Goal: Task Accomplishment & Management: Manage account settings

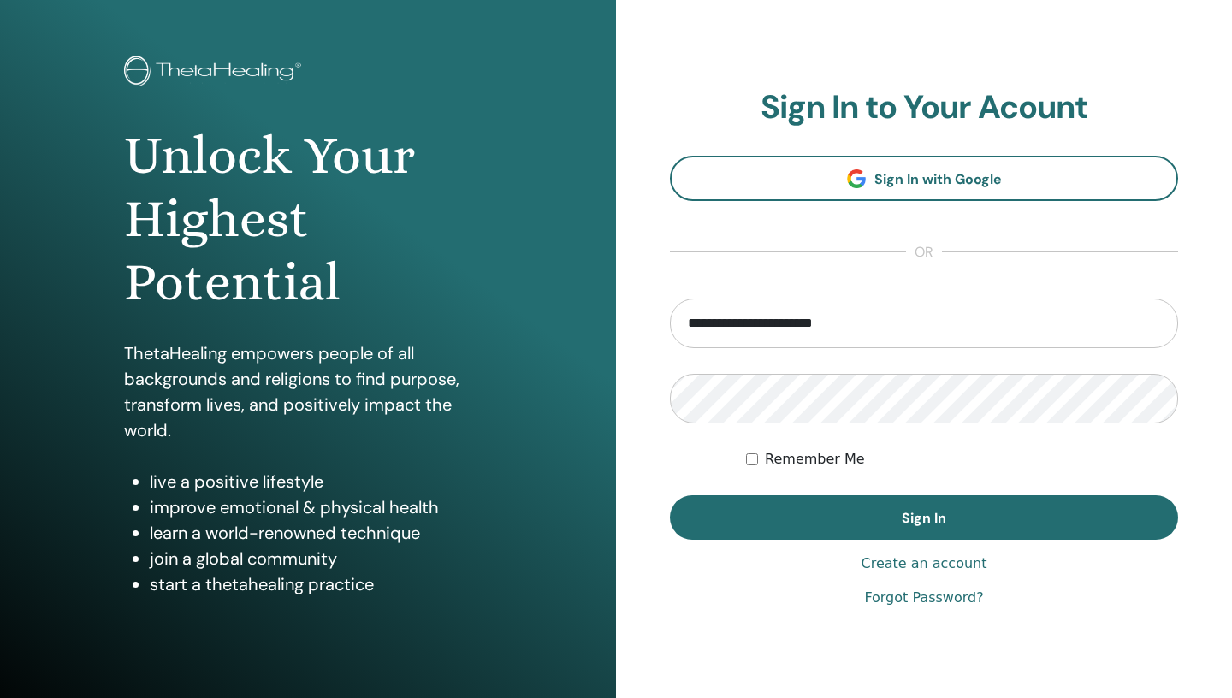
scroll to position [123, 0]
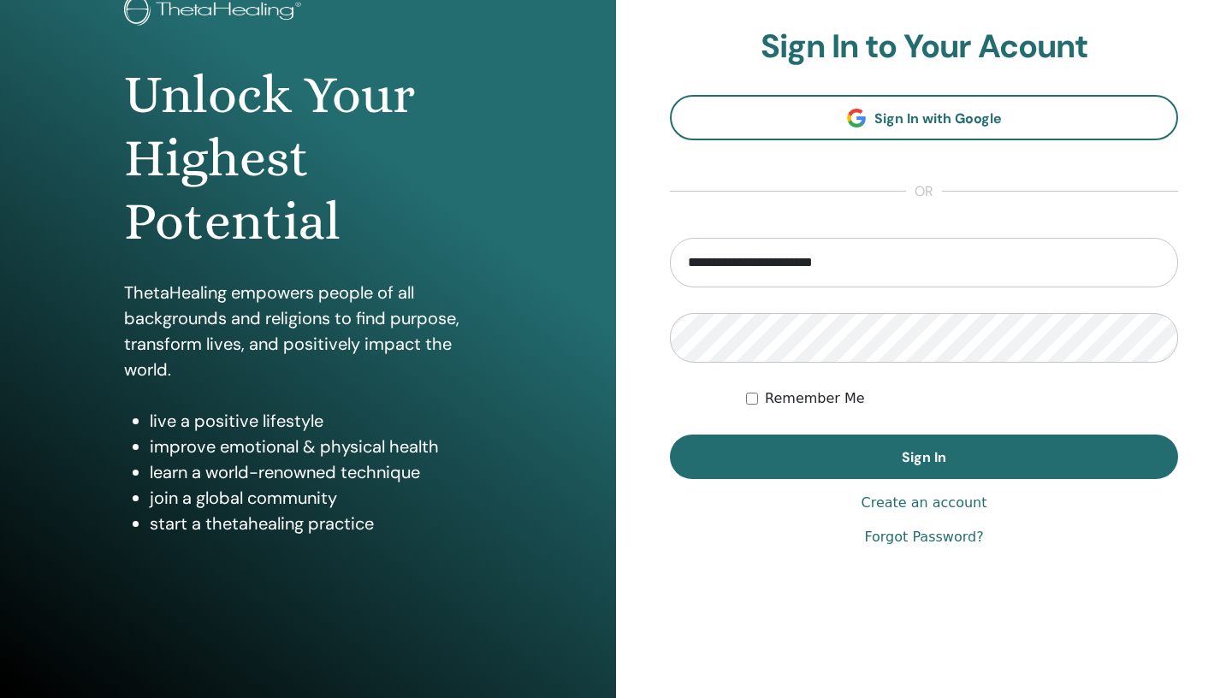
type input "**********"
click at [951, 540] on link "Forgot Password?" at bounding box center [923, 537] width 119 height 21
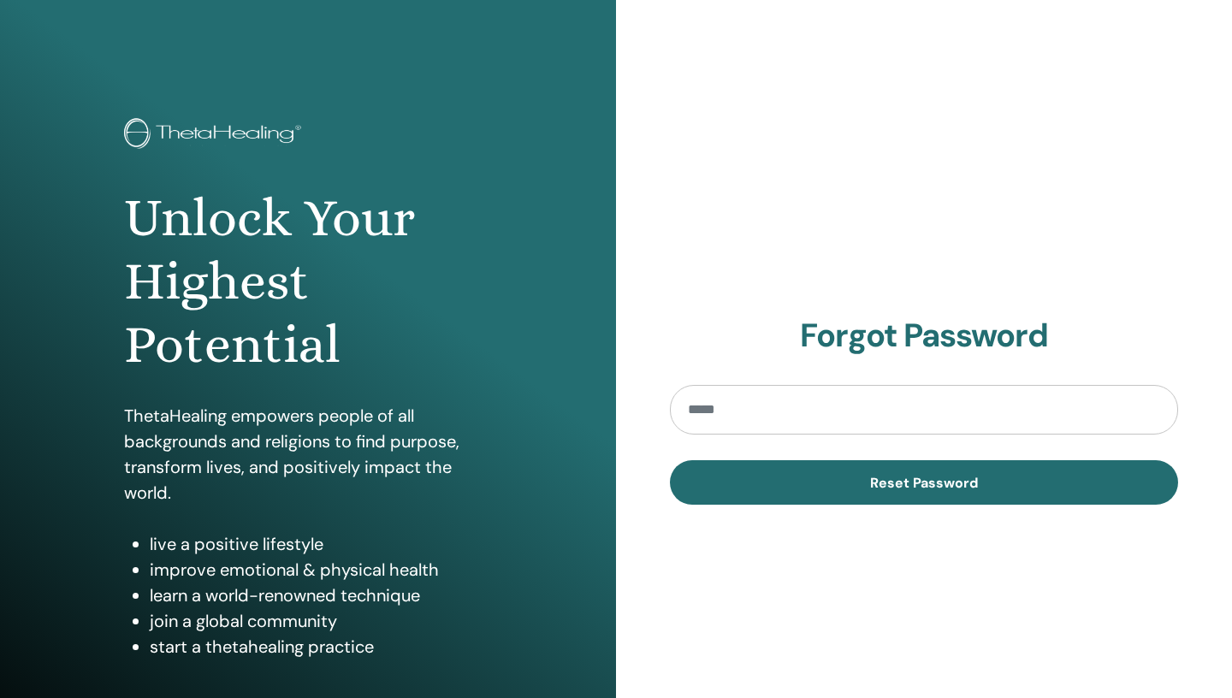
click at [806, 390] on input "email" at bounding box center [924, 410] width 508 height 50
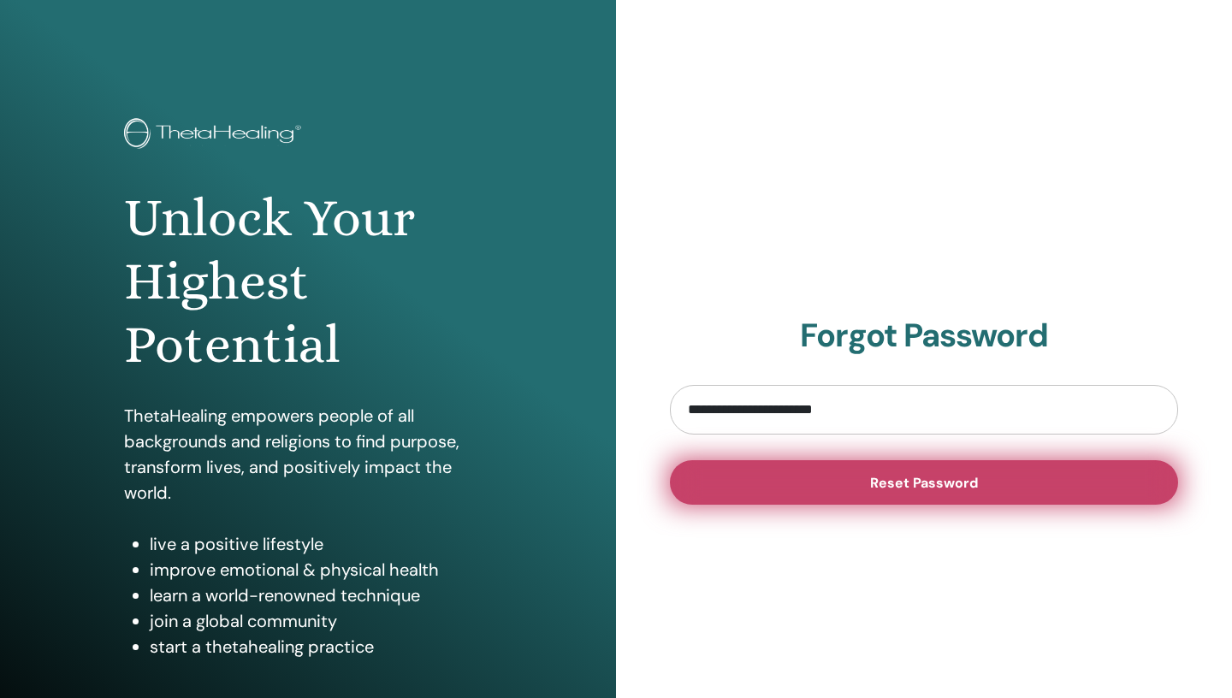
type input "**********"
click at [949, 489] on span "Reset Password" at bounding box center [924, 483] width 108 height 18
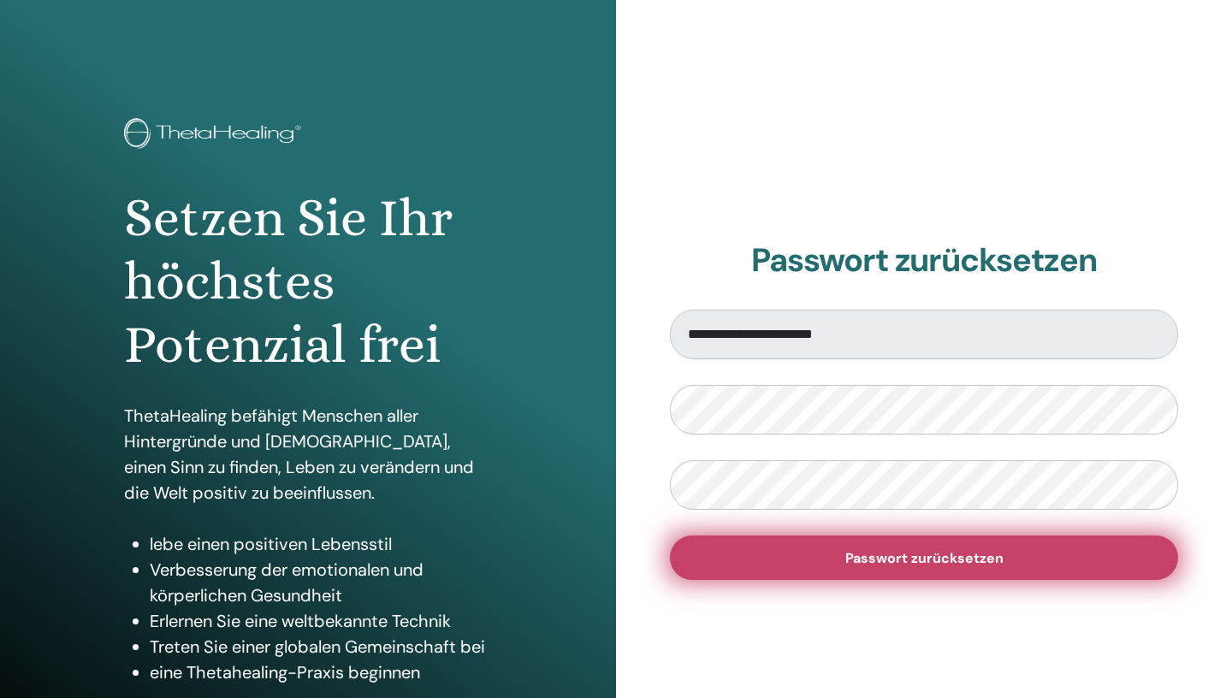
click at [935, 556] on span "Passwort zurücksetzen" at bounding box center [924, 558] width 158 height 18
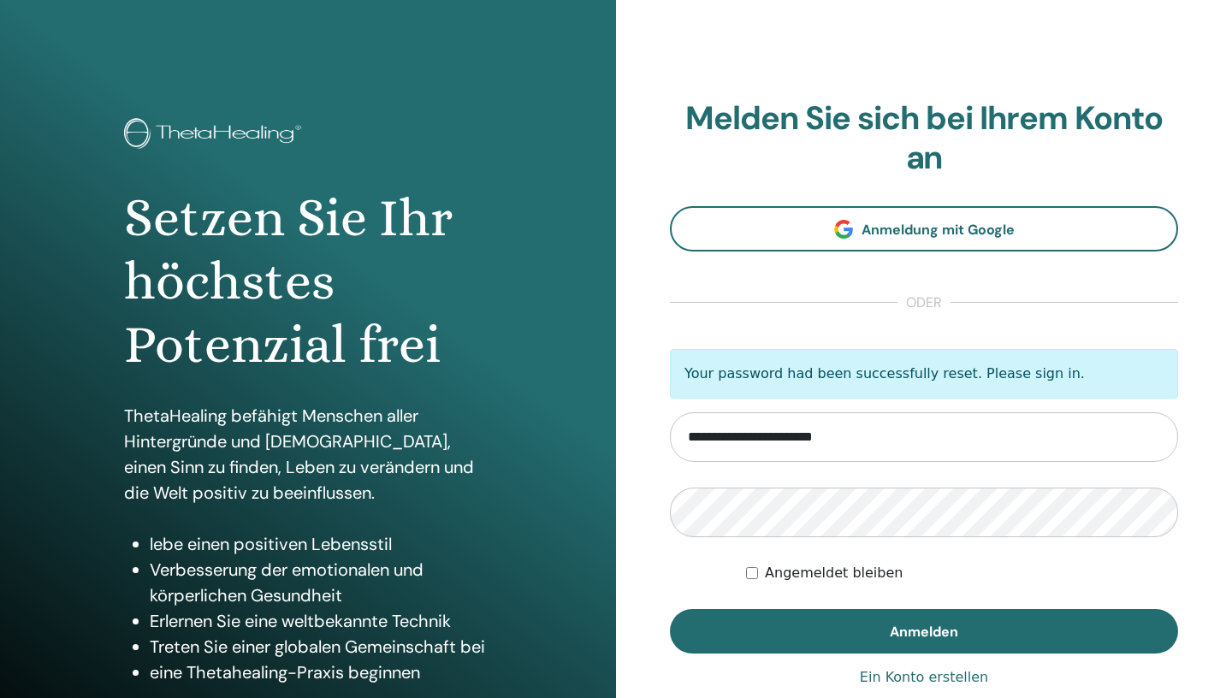
type input "**********"
click at [842, 572] on label "Angemeldet bleiben" at bounding box center [834, 573] width 138 height 21
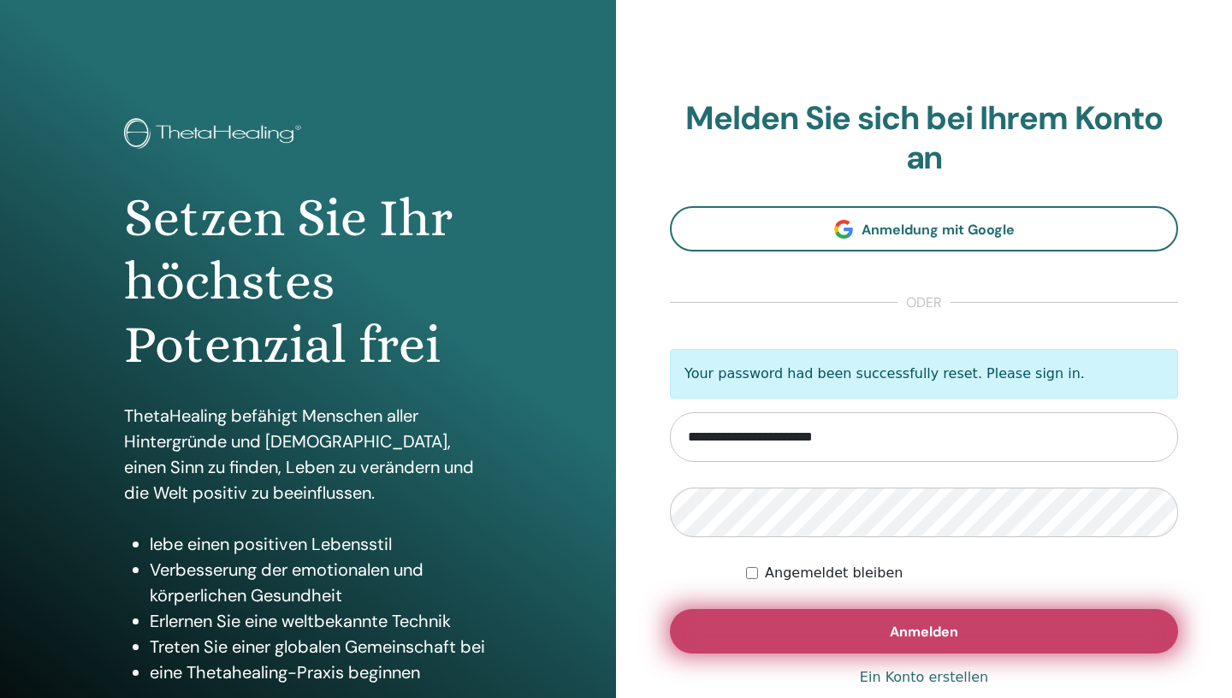
click at [918, 629] on span "Anmelden" at bounding box center [924, 632] width 68 height 18
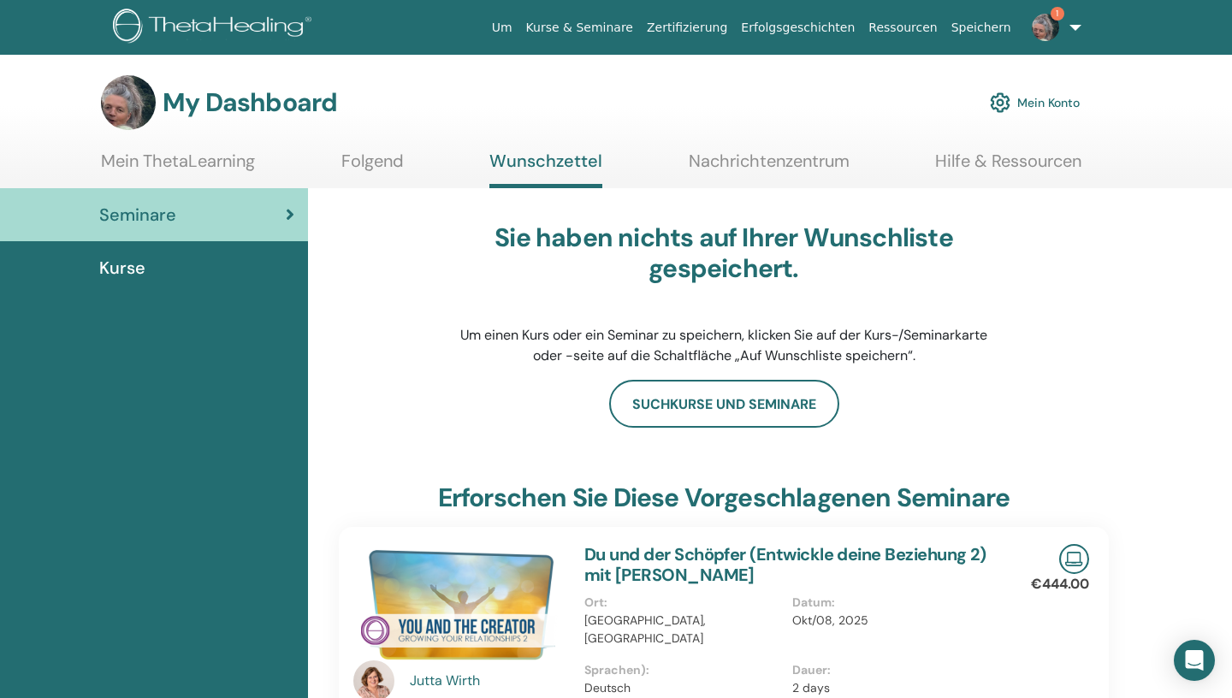
click at [1076, 23] on link "1" at bounding box center [1053, 27] width 70 height 55
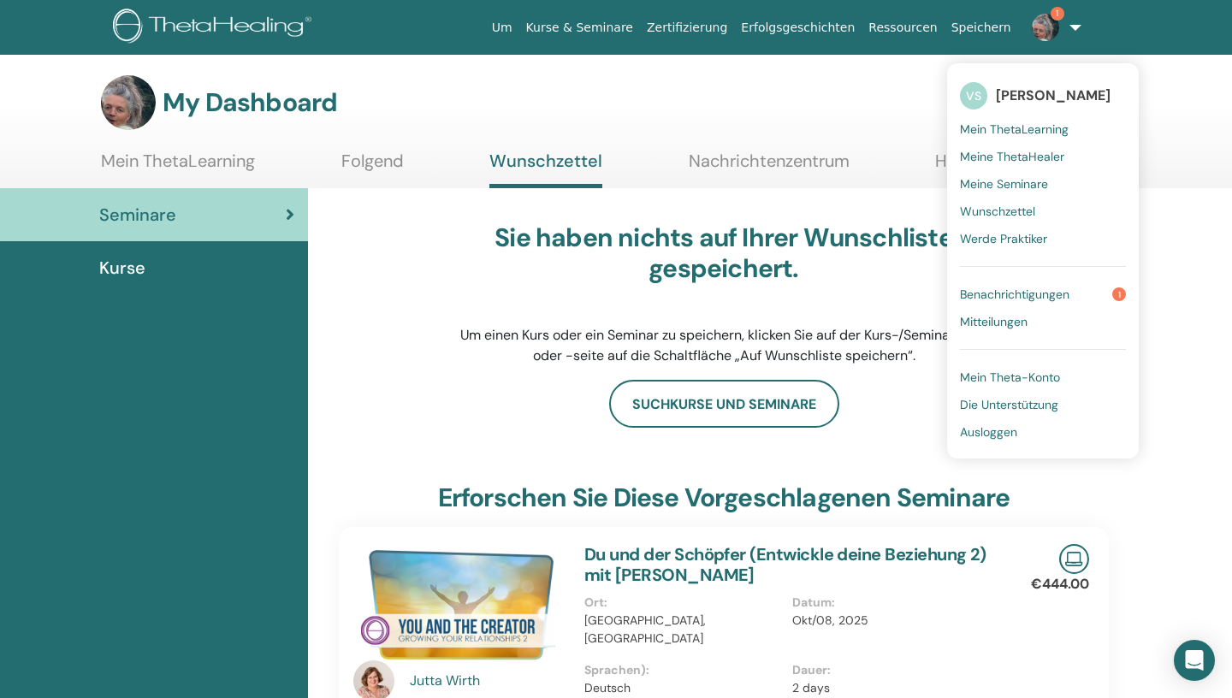
click at [1034, 299] on span "Benachrichtigungen" at bounding box center [1015, 294] width 110 height 15
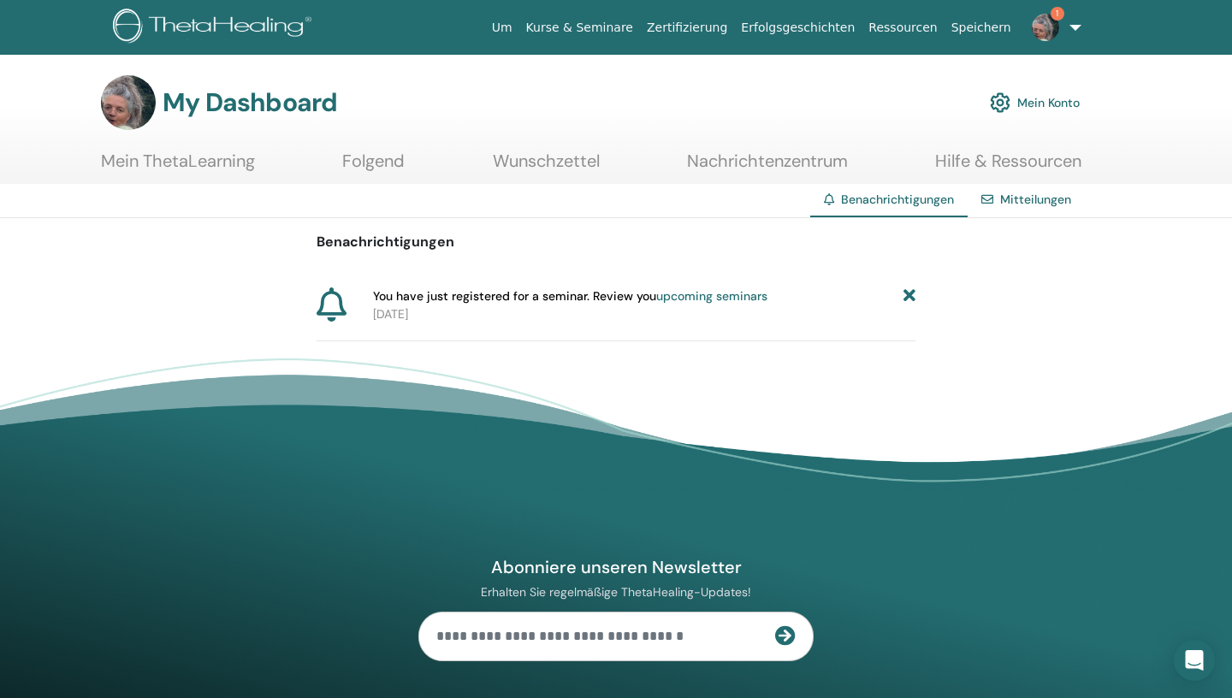
click at [1077, 22] on link "1" at bounding box center [1053, 27] width 70 height 55
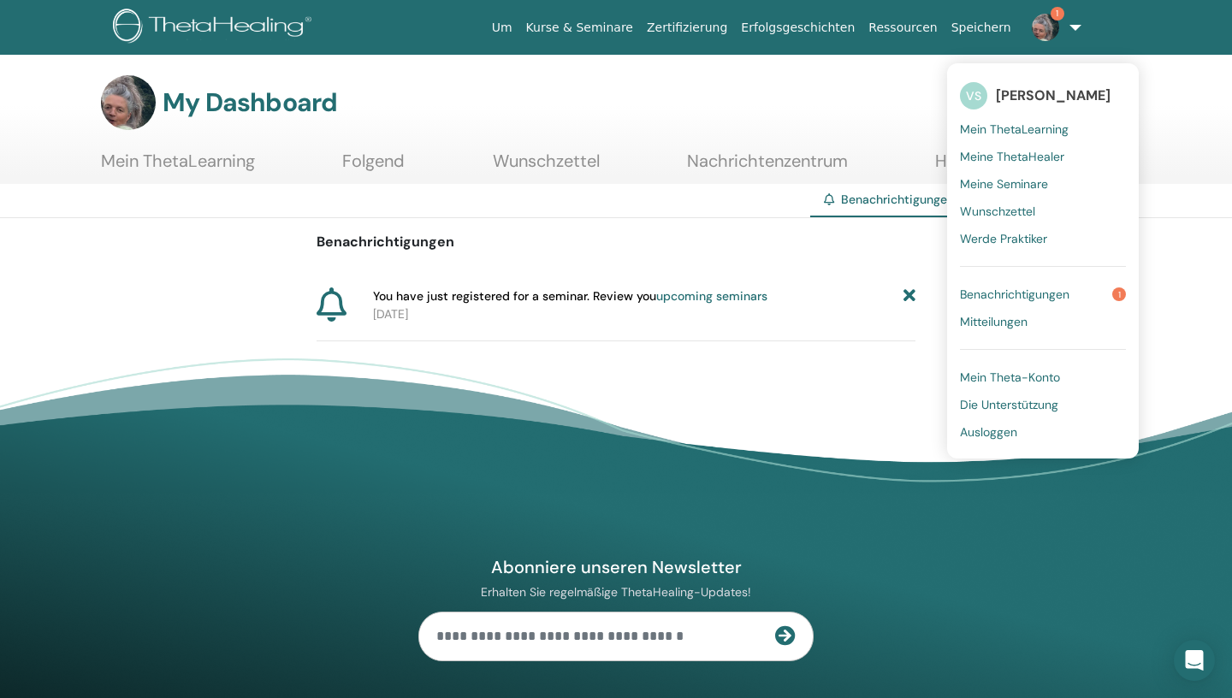
click at [1023, 128] on span "Mein ThetaLearning" at bounding box center [1014, 129] width 109 height 15
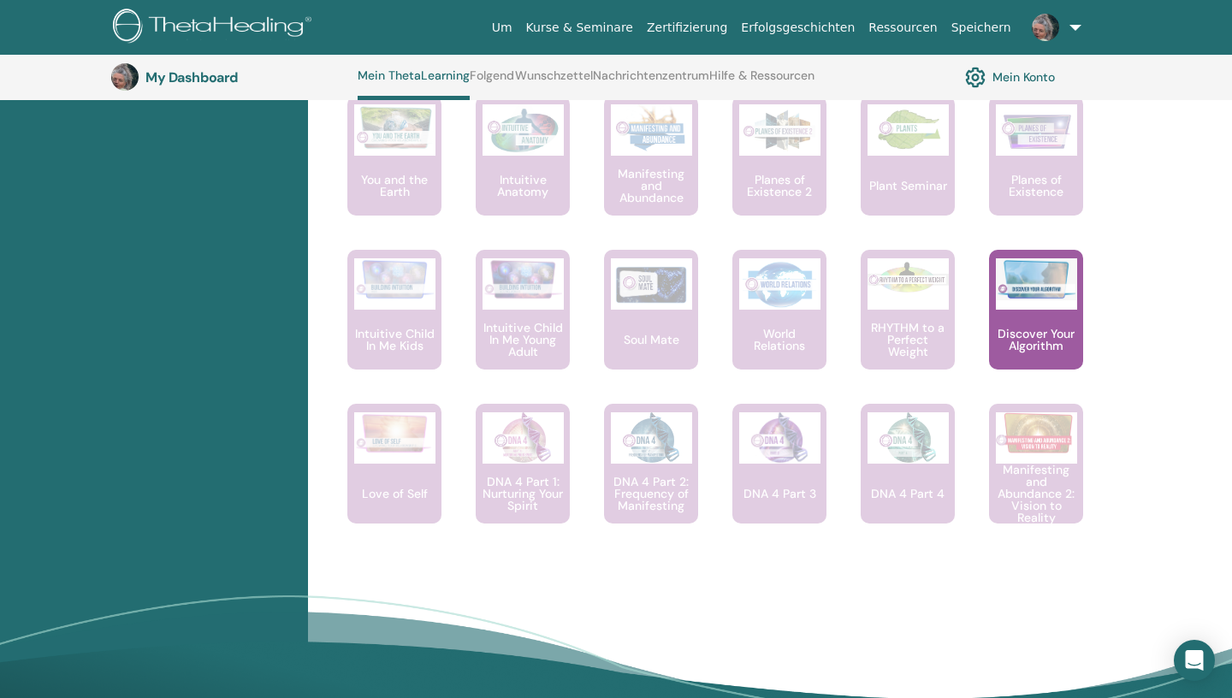
scroll to position [1218, 0]
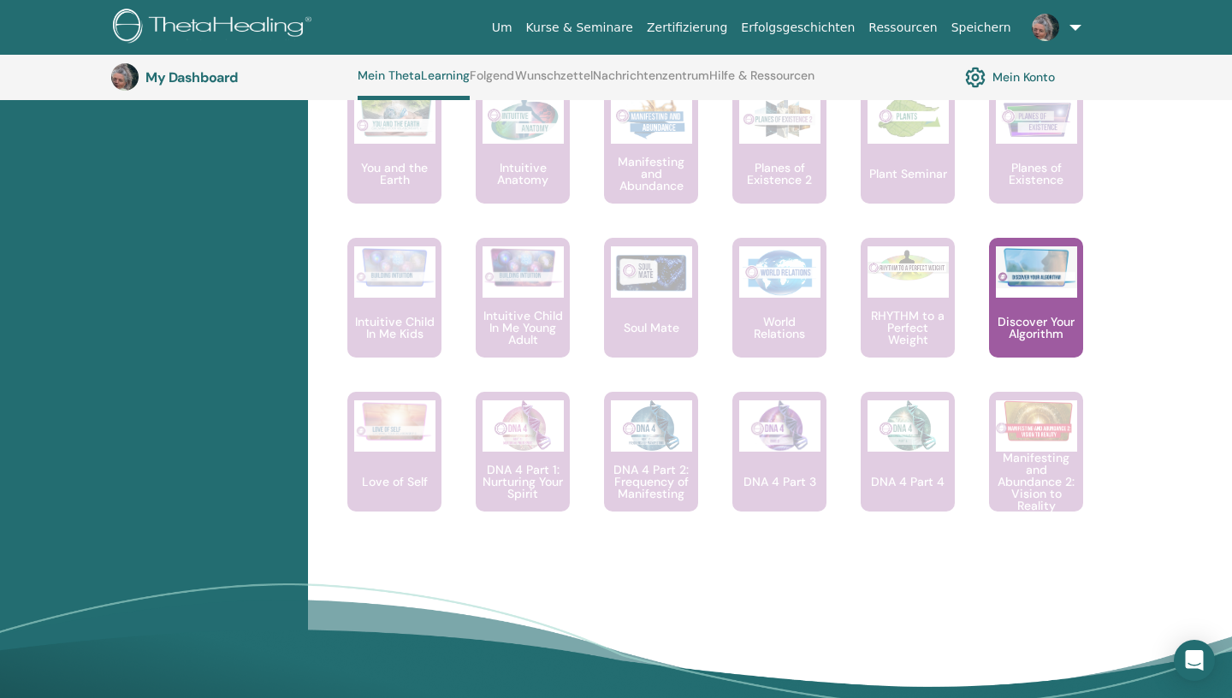
click at [1076, 23] on link at bounding box center [1053, 27] width 70 height 55
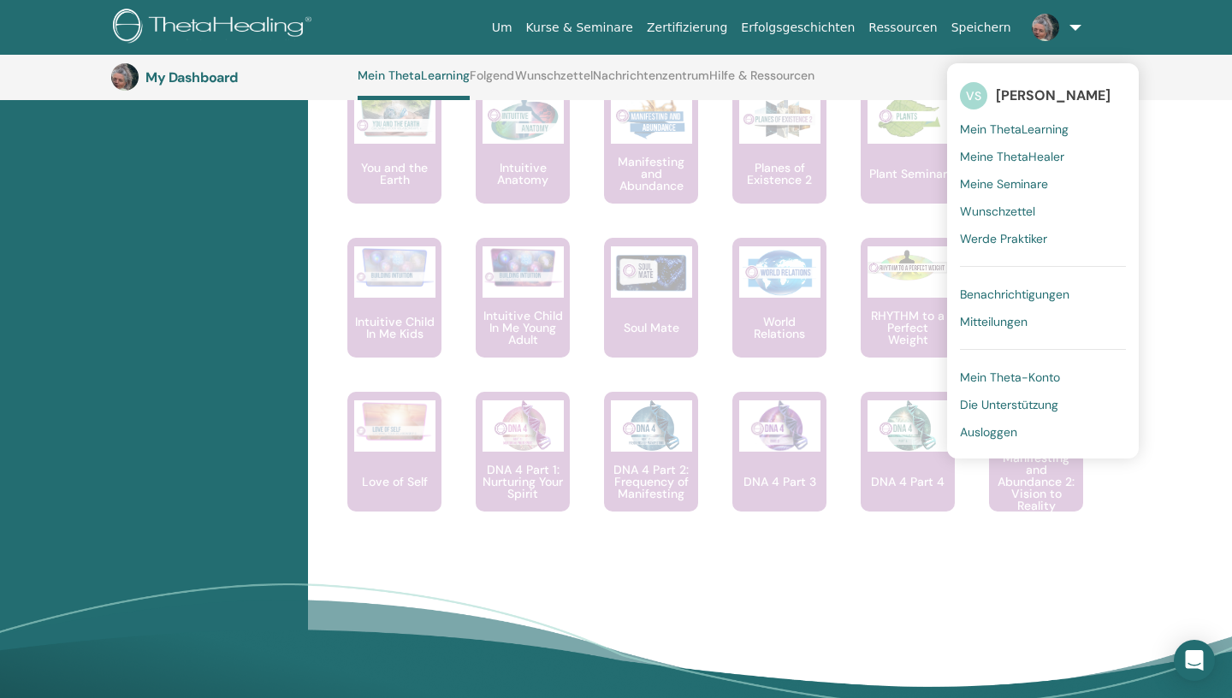
click at [1039, 158] on span "Meine ThetaHealer" at bounding box center [1012, 156] width 104 height 15
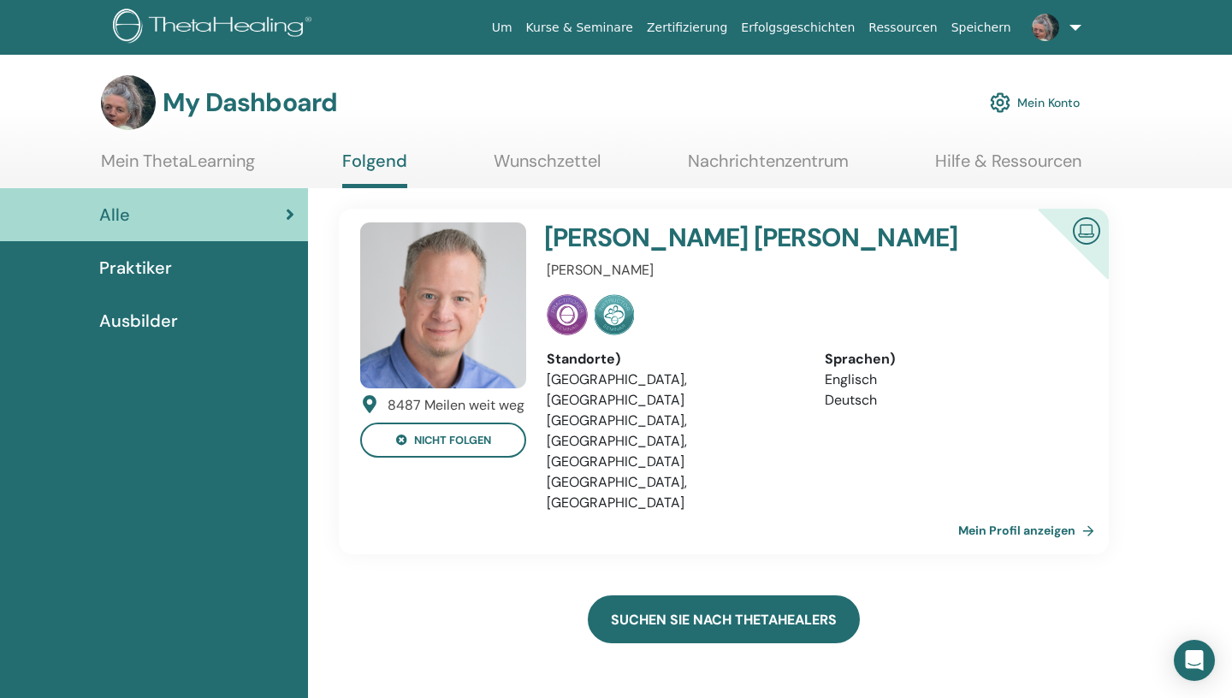
click at [752, 596] on link "Suchen Sie nach ThetaHealers" at bounding box center [724, 620] width 272 height 48
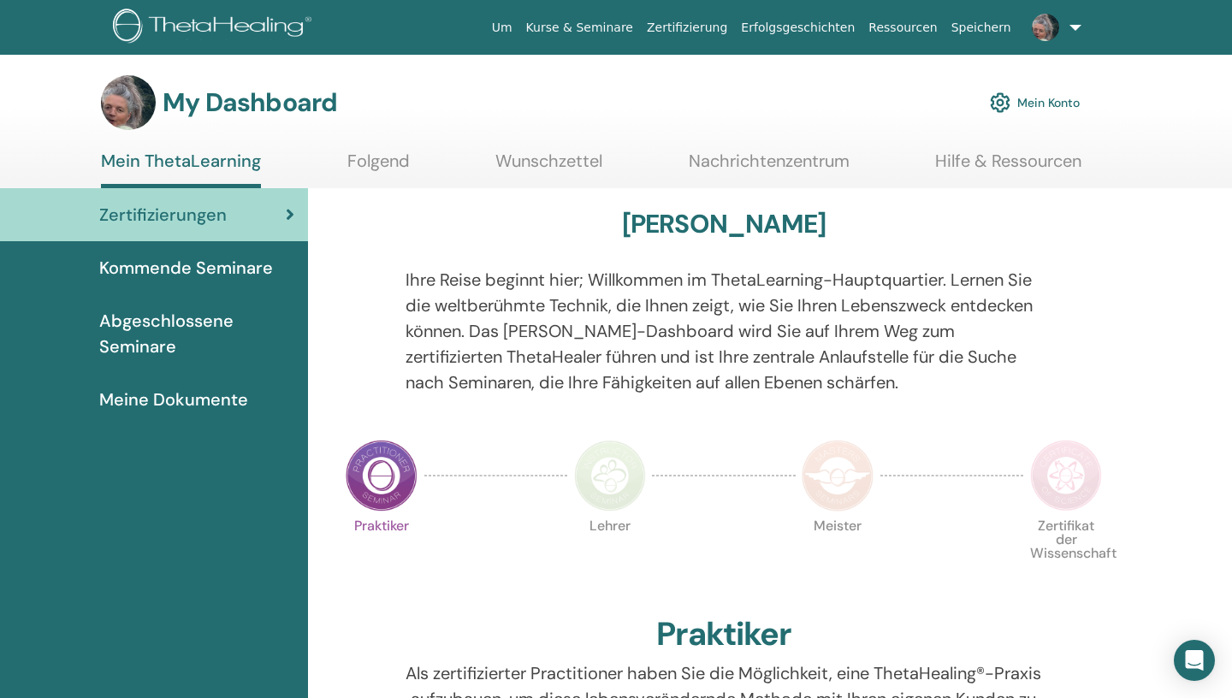
click at [165, 403] on span "Meine Dokumente" at bounding box center [173, 400] width 149 height 26
